Goal: Find specific page/section: Find specific page/section

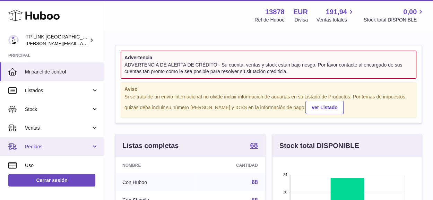
scroll to position [35, 0]
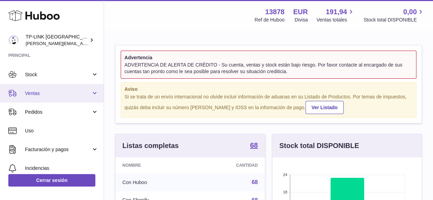
drag, startPoint x: 94, startPoint y: 92, endPoint x: 87, endPoint y: 98, distance: 8.9
click at [94, 92] on link "Ventas" at bounding box center [52, 93] width 104 height 19
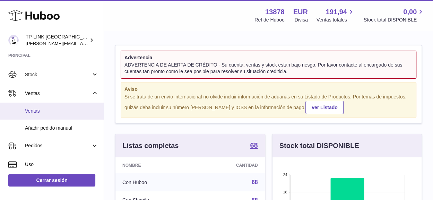
click at [54, 112] on span "Ventas" at bounding box center [61, 111] width 73 height 7
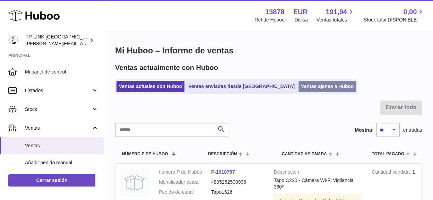
click at [298, 87] on link "Ventas ajenas a Huboo" at bounding box center [327, 86] width 58 height 11
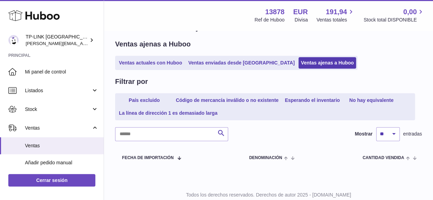
scroll to position [45, 0]
